Goal: Participate in discussion: Engage in conversation with other users on a specific topic

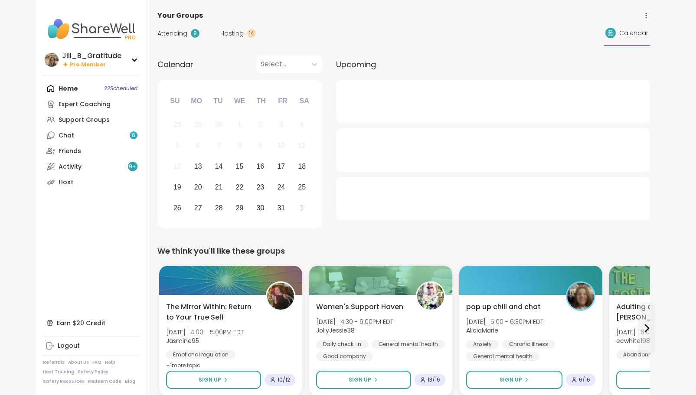
click at [80, 83] on div "Home 22 Scheduled Expert Coaching Support Groups Chat 6 Friends Activity 9 + Ho…" at bounding box center [91, 135] width 97 height 109
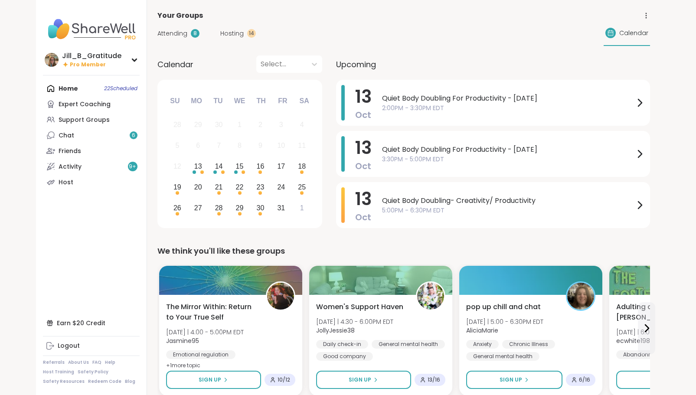
click at [177, 34] on span "Attending" at bounding box center [172, 33] width 30 height 9
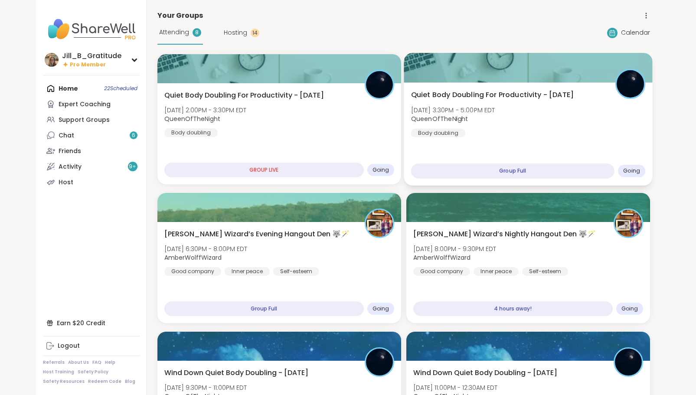
click at [494, 131] on div "Quiet Body Doubling For Productivity - Monday Mon, Oct 13 | 3:30PM - 5:00PM EDT…" at bounding box center [528, 114] width 235 height 48
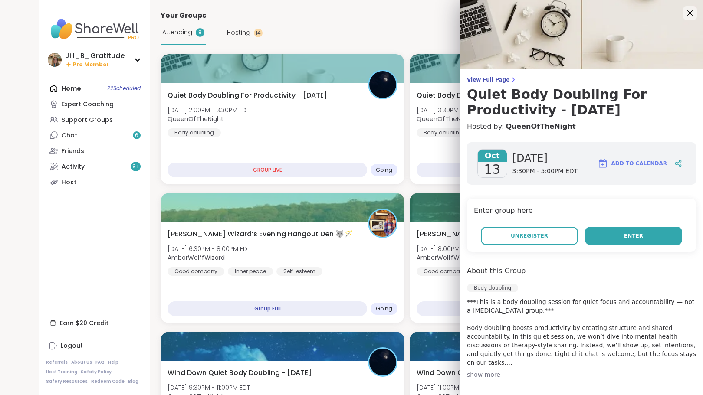
click at [602, 239] on button "Enter" at bounding box center [633, 236] width 97 height 18
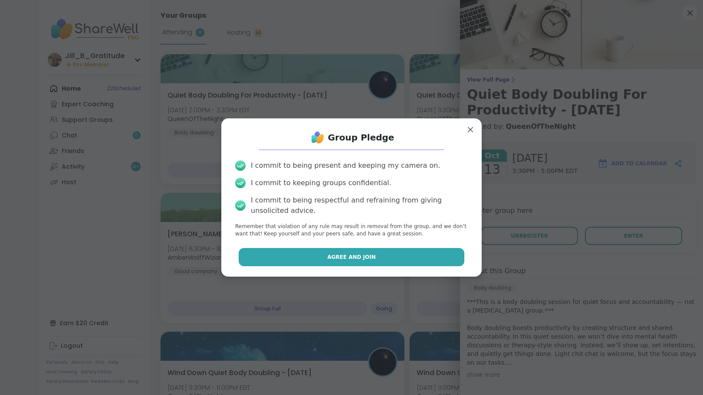
click at [382, 261] on button "Agree and Join" at bounding box center [352, 257] width 226 height 18
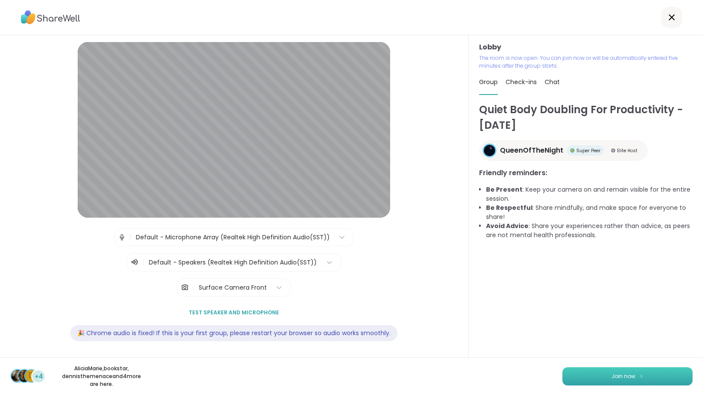
click at [587, 383] on button "Join now" at bounding box center [627, 376] width 130 height 18
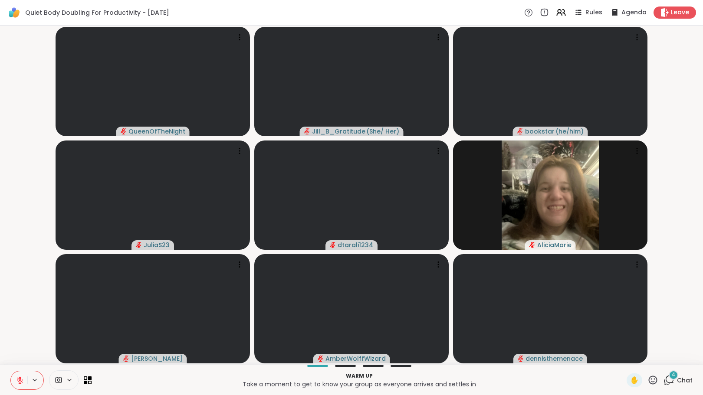
click at [668, 380] on div "4 Chat" at bounding box center [677, 380] width 29 height 14
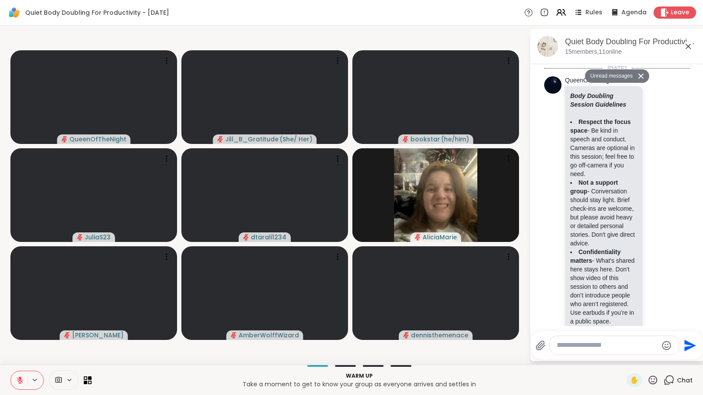
scroll to position [1125, 0]
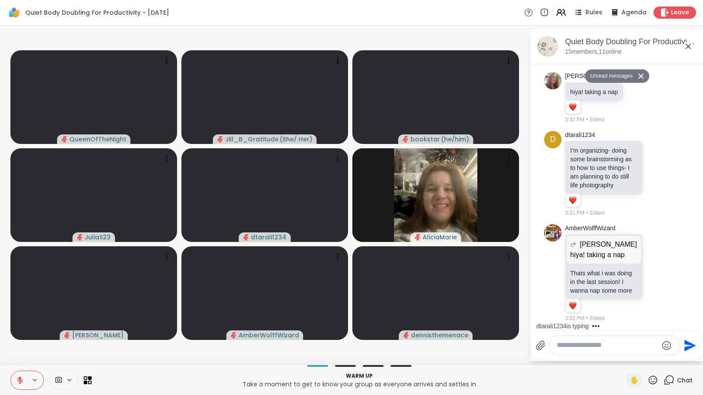
click at [558, 344] on textarea "Type your message" at bounding box center [607, 345] width 101 height 9
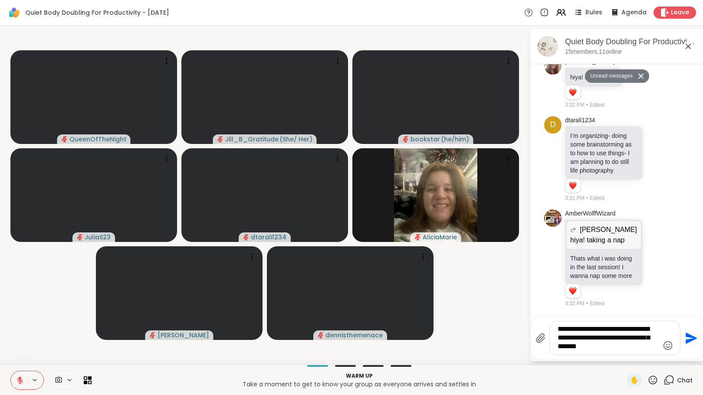
type textarea "**********"
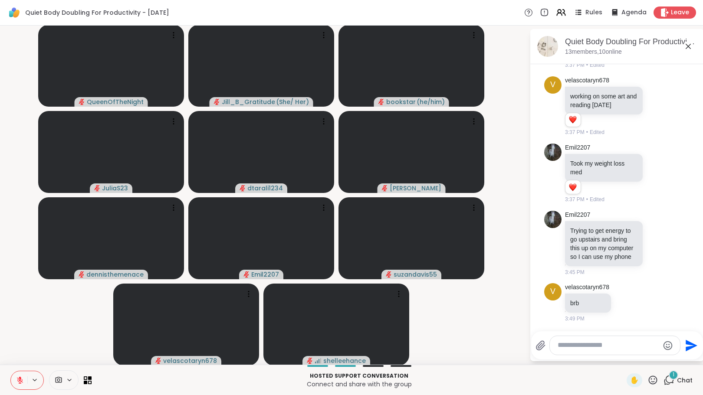
scroll to position [1621, 0]
